Goal: Find contact information

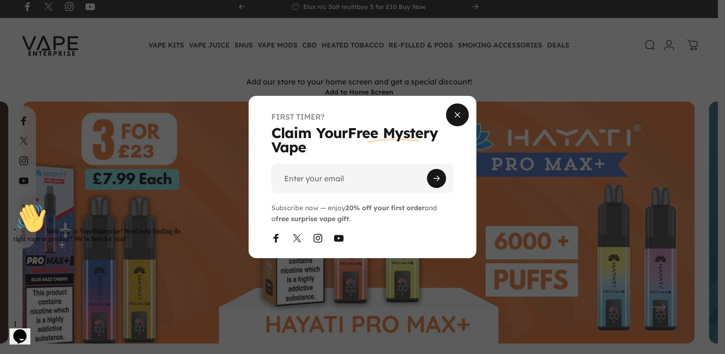
click at [457, 117] on span "Close" at bounding box center [458, 115] width 34 height 46
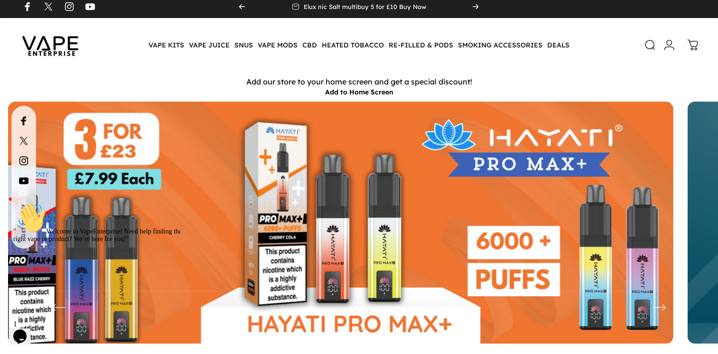
click at [96, 205] on div "" Welcome to VapeEnterprise! Need help finding the right vape or product? We’re…" at bounding box center [98, 223] width 171 height 40
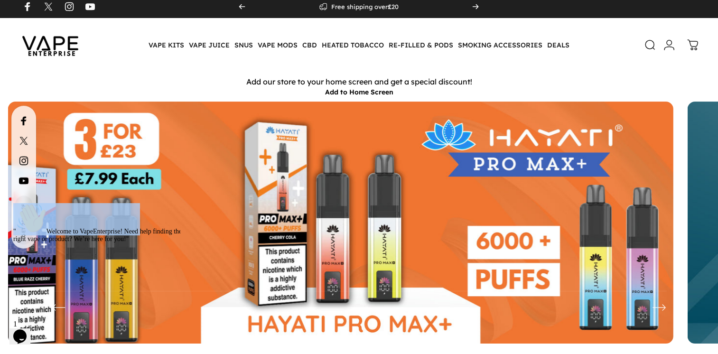
drag, startPoint x: 96, startPoint y: 205, endPoint x: 325, endPoint y: 206, distance: 228.8
click at [180, 206] on html "" Welcome to VapeEnterprise! Need help finding the right vape or product? We’re…" at bounding box center [94, 255] width 171 height 112
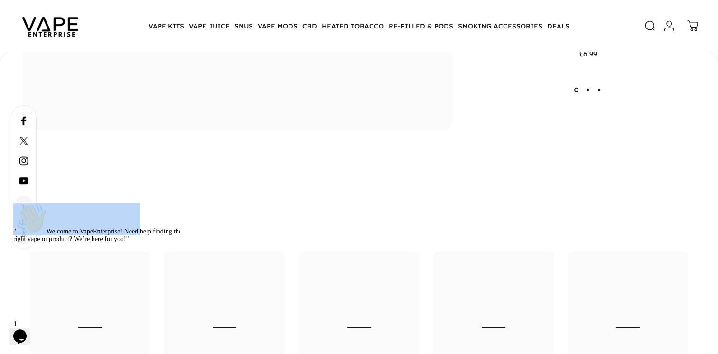
scroll to position [4736, 0]
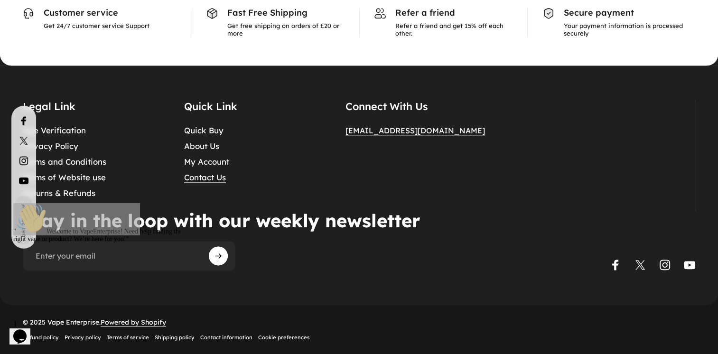
click at [203, 173] on link "Contact Us" at bounding box center [205, 178] width 42 height 10
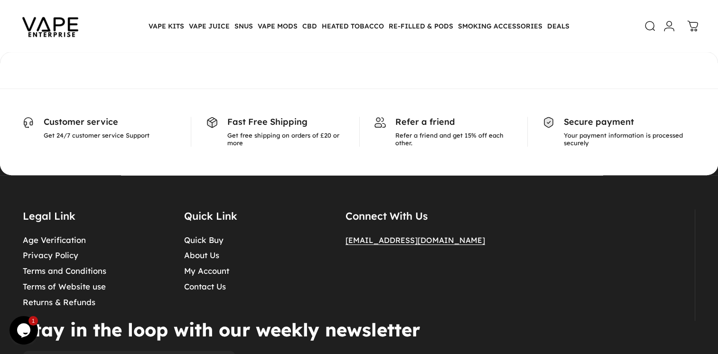
scroll to position [418, 0]
